Goal: Information Seeking & Learning: Compare options

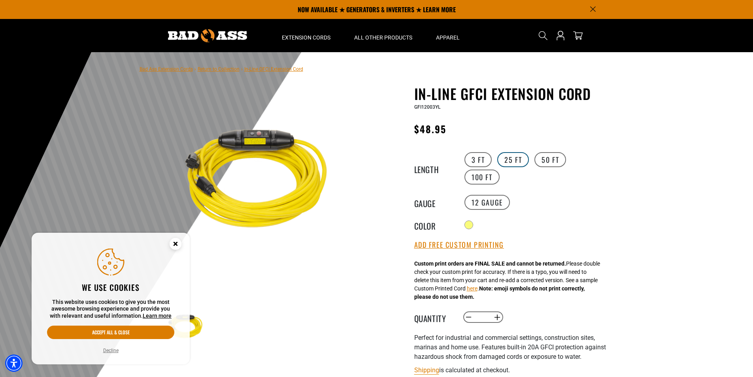
click at [513, 161] on label "25 FT" at bounding box center [514, 159] width 32 height 15
drag, startPoint x: 447, startPoint y: 105, endPoint x: 414, endPoint y: 109, distance: 33.0
click at [415, 109] on div "GFI12025YL" at bounding box center [512, 106] width 194 height 9
copy span "GFI12025YL"
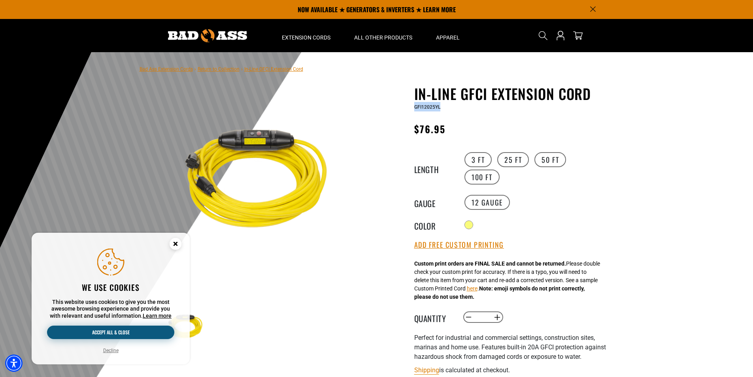
click at [151, 337] on button "Accept all & close" at bounding box center [110, 332] width 127 height 13
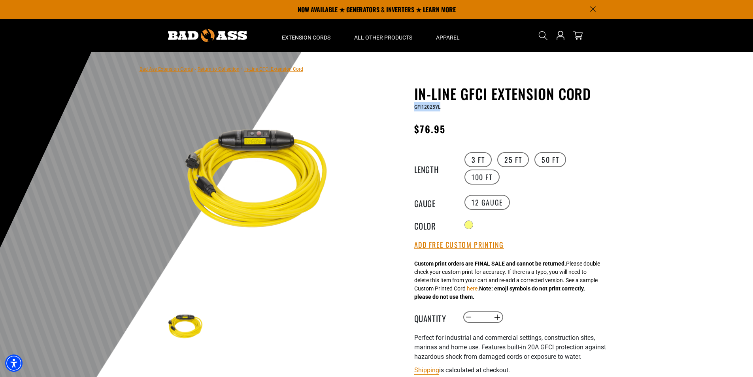
copy span "GFI12025YL"
click at [547, 160] on label "50 FT" at bounding box center [551, 159] width 32 height 15
drag, startPoint x: 441, startPoint y: 108, endPoint x: 415, endPoint y: 108, distance: 25.3
click at [415, 107] on div "GFI12050YL" at bounding box center [512, 106] width 194 height 9
drag, startPoint x: 415, startPoint y: 108, endPoint x: 435, endPoint y: 107, distance: 19.8
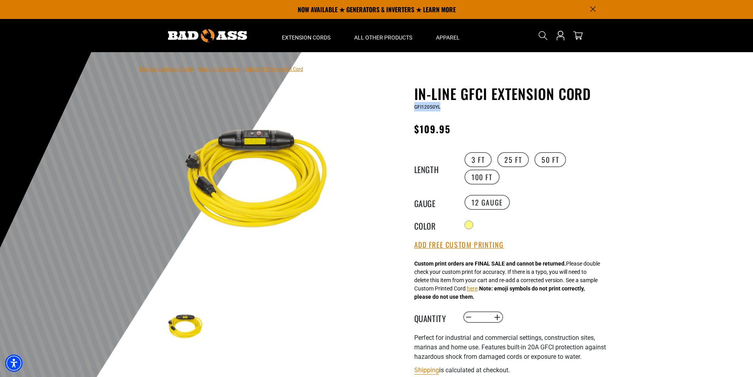
copy span "GFI12050YL"
